Goal: Transaction & Acquisition: Purchase product/service

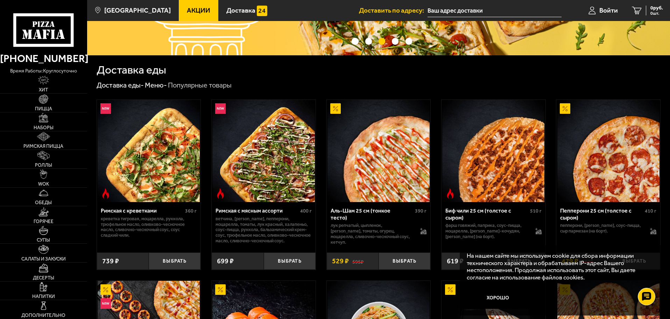
scroll to position [199, 0]
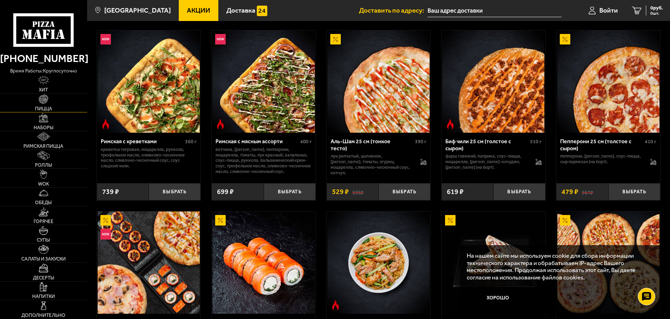
click at [47, 105] on link "Пицца" at bounding box center [43, 102] width 87 height 19
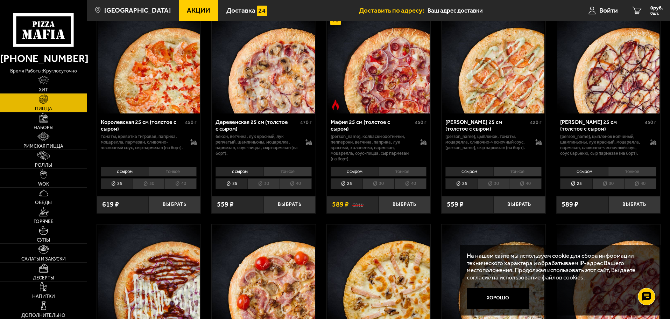
scroll to position [700, 0]
click at [637, 156] on p "[PERSON_NAME], цыпленок копченый, шампиньоны, лук красный, моцарелла, пармезан,…" at bounding box center [601, 145] width 83 height 22
click at [636, 175] on li "тонкое" at bounding box center [632, 172] width 48 height 10
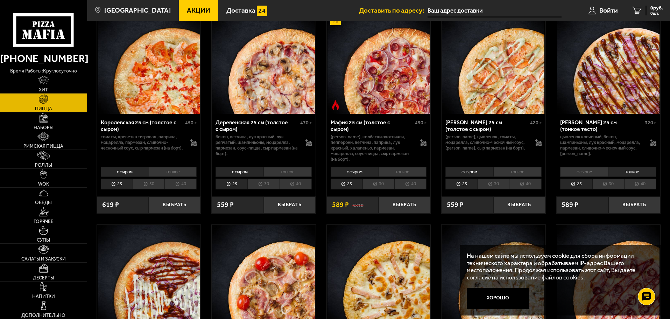
click at [601, 177] on li "с сыром" at bounding box center [584, 172] width 48 height 10
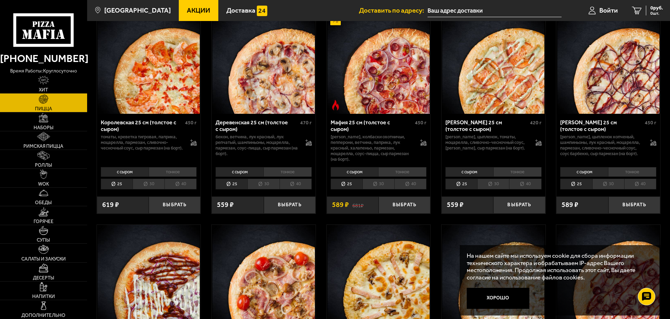
click at [621, 177] on li "тонкое" at bounding box center [632, 172] width 48 height 10
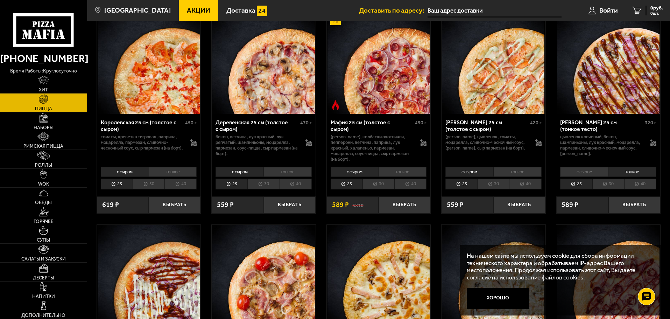
click at [611, 189] on li "30" at bounding box center [609, 183] width 32 height 11
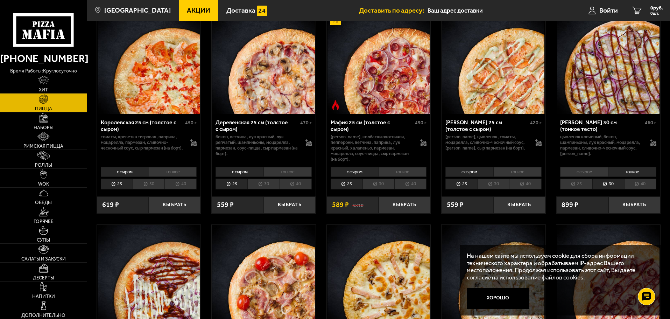
click at [635, 189] on li "40" at bounding box center [640, 183] width 32 height 11
click at [597, 189] on li "30" at bounding box center [609, 183] width 32 height 11
click at [580, 189] on li "25" at bounding box center [576, 183] width 32 height 11
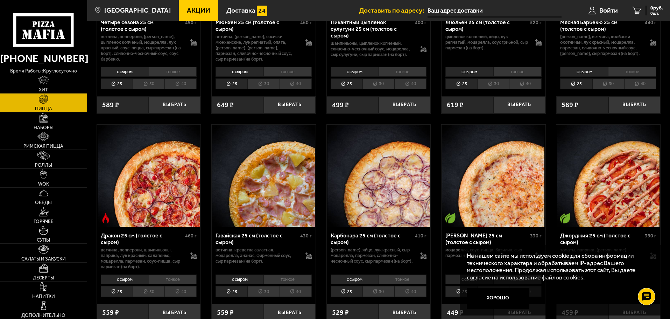
scroll to position [1120, 0]
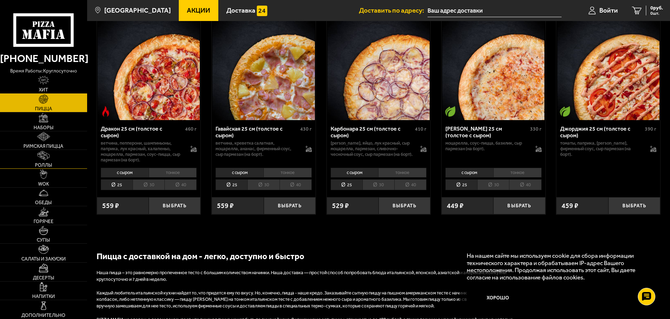
click at [53, 160] on link "Роллы" at bounding box center [43, 159] width 87 height 19
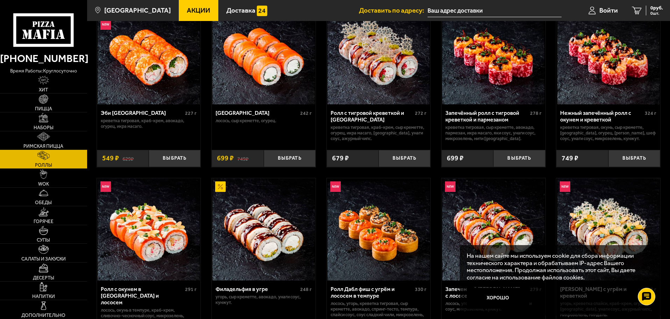
scroll to position [140, 0]
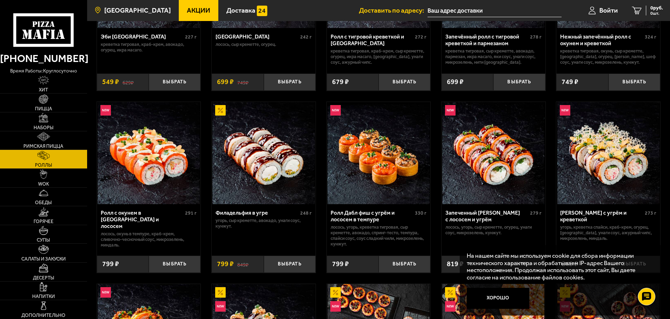
click at [131, 6] on link "[GEOGRAPHIC_DATA]" at bounding box center [133, 10] width 92 height 21
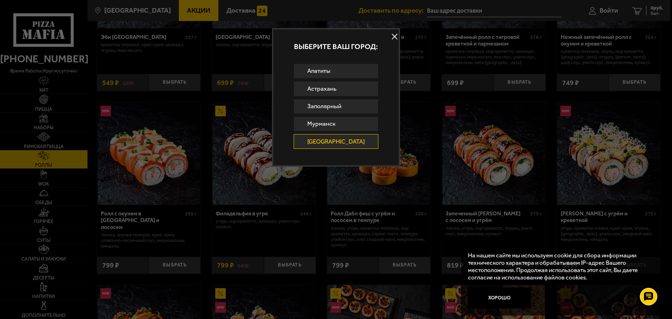
click at [390, 33] on button at bounding box center [395, 36] width 10 height 10
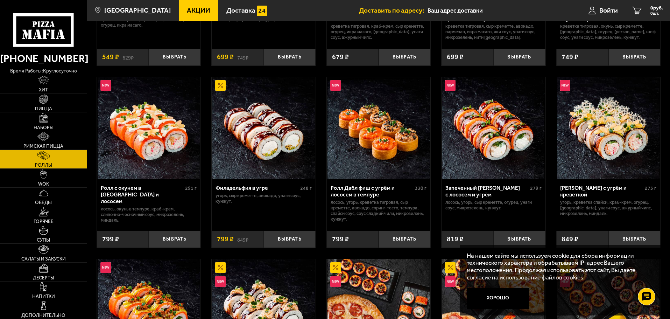
scroll to position [114, 0]
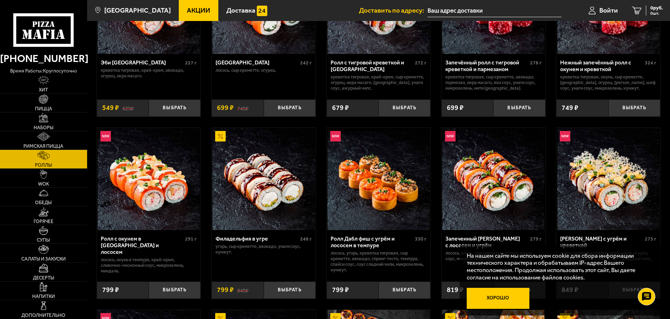
click at [482, 296] on button "Хорошо" at bounding box center [498, 298] width 63 height 21
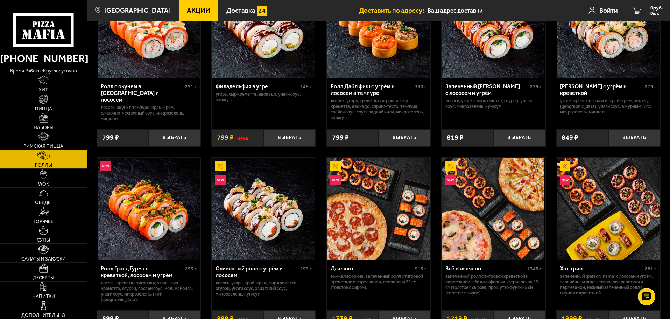
scroll to position [210, 0]
